Goal: Use online tool/utility: Use online tool/utility

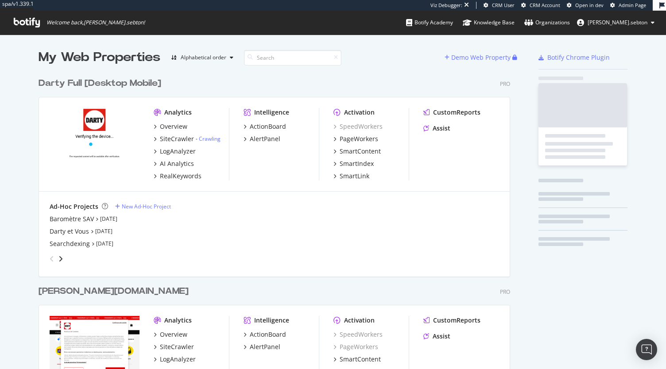
scroll to position [1572, 472]
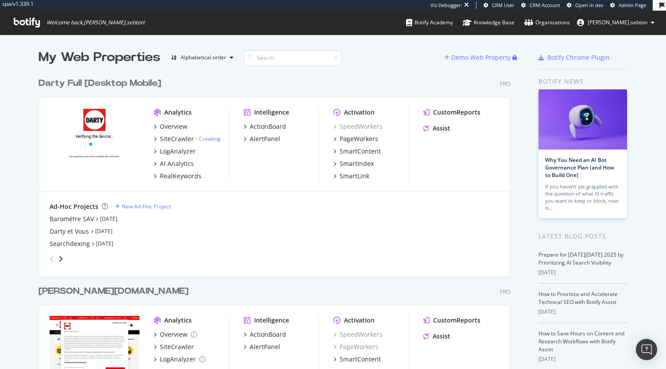
click at [128, 88] on div "Darty Full [Desktop Mobile]" at bounding box center [100, 83] width 123 height 13
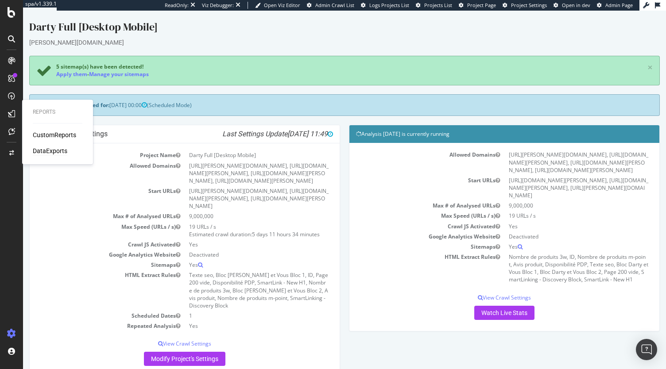
click at [49, 151] on div "DataExports" at bounding box center [50, 151] width 35 height 9
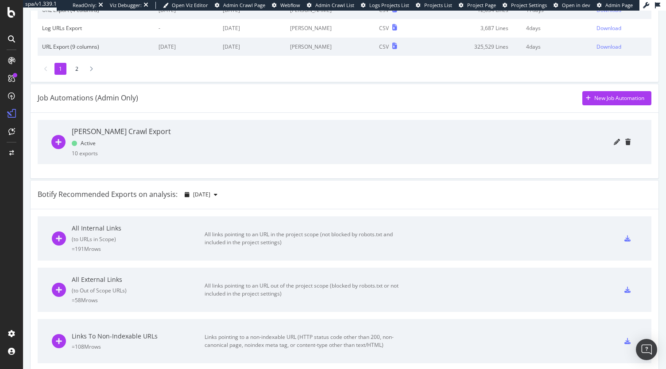
scroll to position [222, 0]
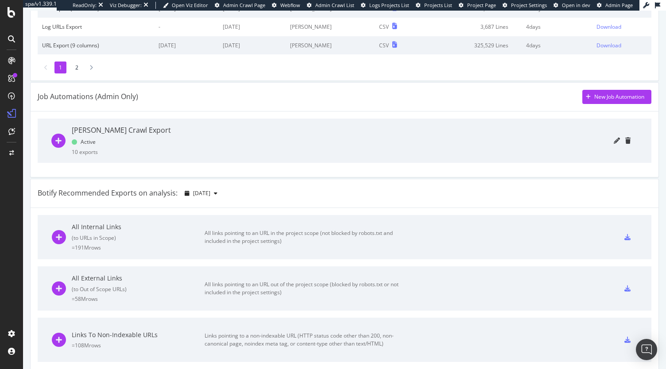
click at [61, 140] on icon "plus-circle" at bounding box center [58, 141] width 14 height 14
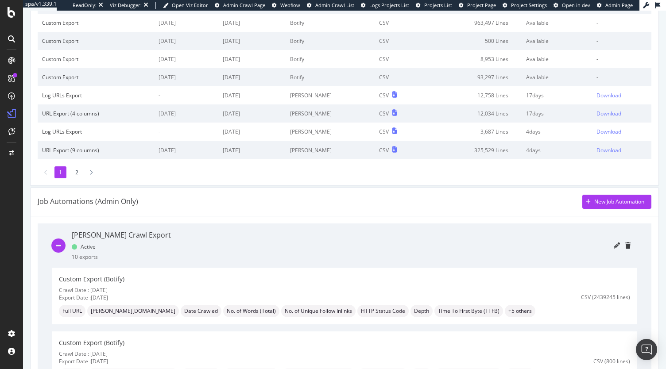
scroll to position [0, 0]
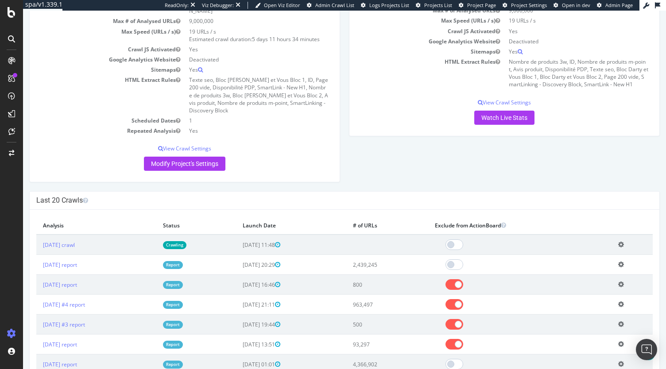
scroll to position [198, 0]
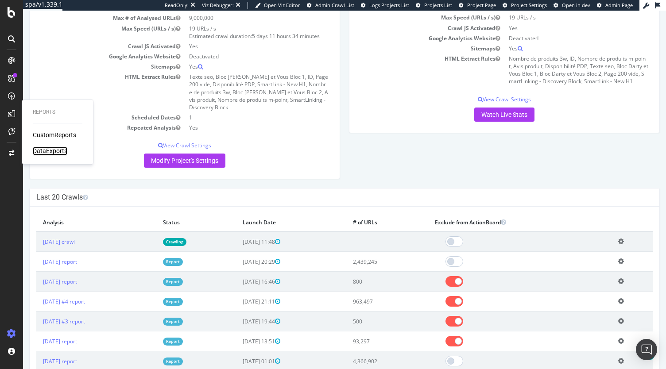
click at [46, 152] on div "DataExports" at bounding box center [50, 151] width 35 height 9
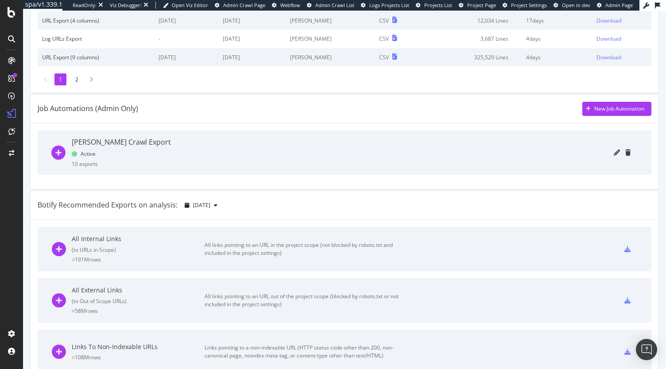
scroll to position [245, 0]
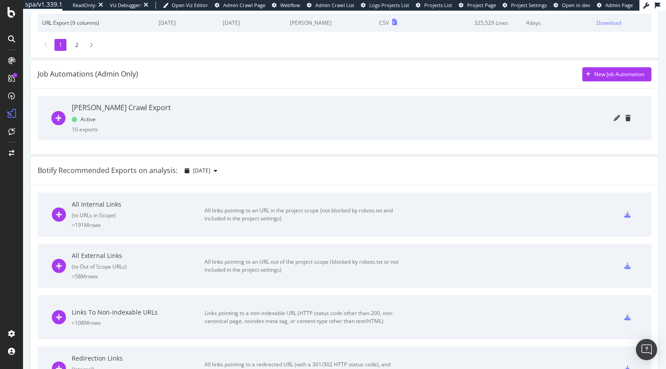
click at [56, 116] on icon "plus-circle" at bounding box center [58, 118] width 14 height 14
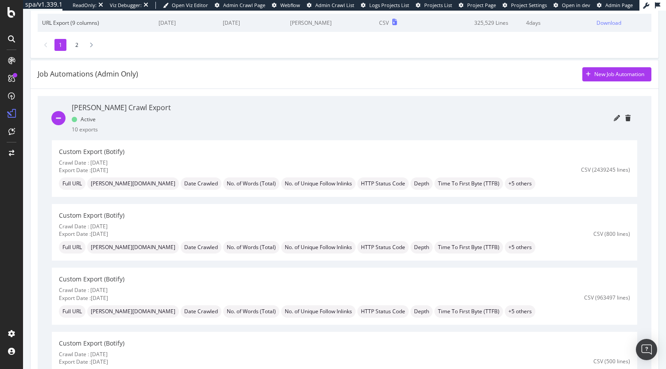
scroll to position [290, 0]
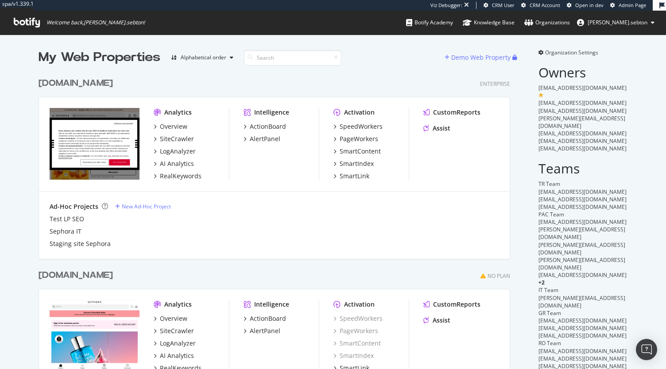
scroll to position [2138, 472]
click at [358, 128] on div "SpeedWorkers" at bounding box center [361, 126] width 43 height 9
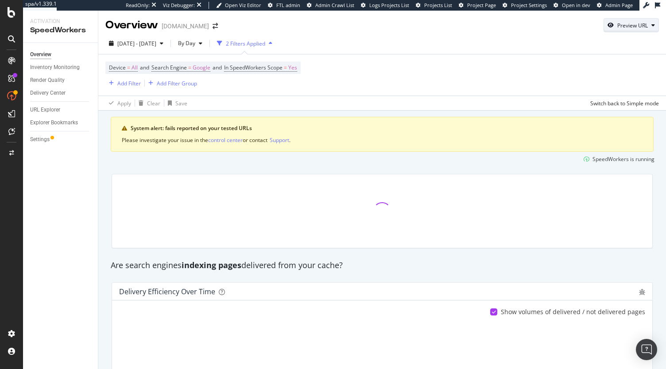
click at [631, 22] on div "Preview URL" at bounding box center [632, 26] width 31 height 8
click at [585, 70] on input "url" at bounding box center [597, 66] width 97 height 15
paste input "https://www.sephora.fr/p/12h-colorful-special-effects---eyeliner-retractable-mu…"
type input "https://www.sephora.fr/p/12h-colorful-special-effects---eyeliner-retractable-mu…"
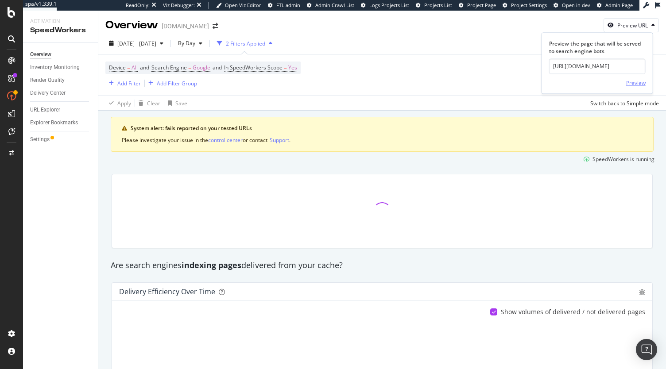
click at [632, 83] on div "Preview" at bounding box center [635, 83] width 19 height 8
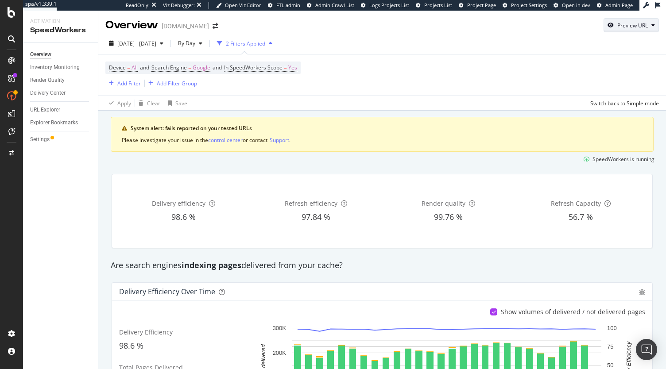
click at [633, 21] on div "Preview URL" at bounding box center [631, 25] width 54 height 12
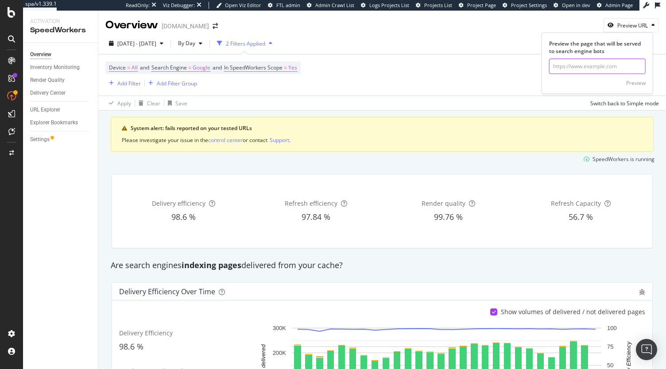
click at [592, 65] on input "url" at bounding box center [597, 66] width 97 height 15
paste input "https://www.sephora.fr/p/12h-retractable-eyeliner-waterproof---crayon-yeux-retr…"
type input "https://www.sephora.fr/p/12h-retractable-eyeliner-waterproof---crayon-yeux-retr…"
click at [638, 81] on div "Preview" at bounding box center [635, 83] width 19 height 8
